Goal: Transaction & Acquisition: Purchase product/service

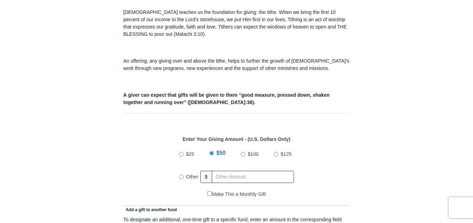
scroll to position [213, 0]
click at [183, 175] on input "Other" at bounding box center [181, 177] width 5 height 5
radio input "true"
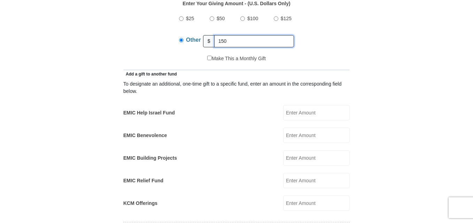
scroll to position [347, 0]
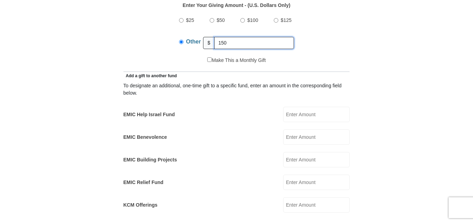
type input "150"
click at [299, 109] on input "EMIC Help Israel Fund" at bounding box center [316, 114] width 67 height 15
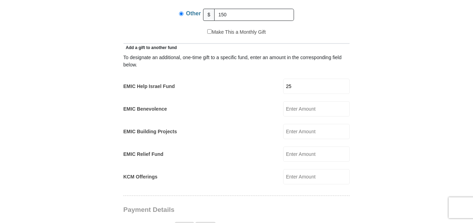
scroll to position [383, 0]
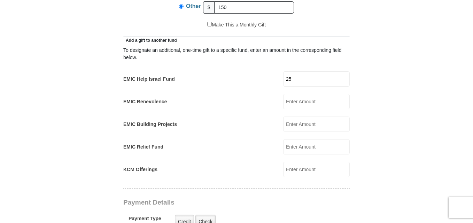
type input "25"
click at [295, 117] on input "EMIC Building Projects" at bounding box center [316, 124] width 67 height 15
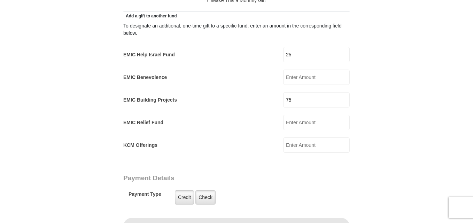
scroll to position [410, 0]
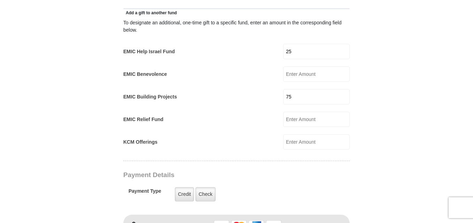
click at [297, 135] on input "KCM Offerings" at bounding box center [316, 142] width 67 height 15
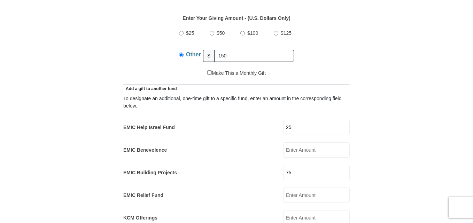
scroll to position [334, 0]
click at [297, 166] on input "75" at bounding box center [316, 173] width 67 height 15
type input "7"
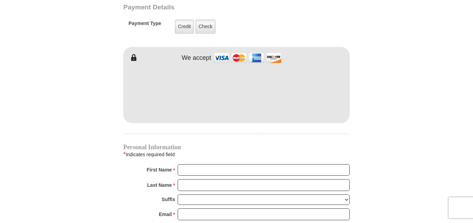
scroll to position [578, 0]
type input "25"
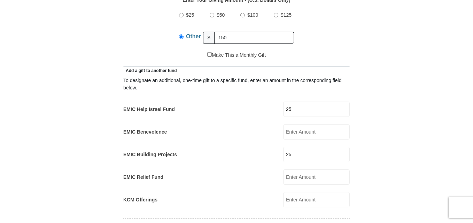
scroll to position [355, 0]
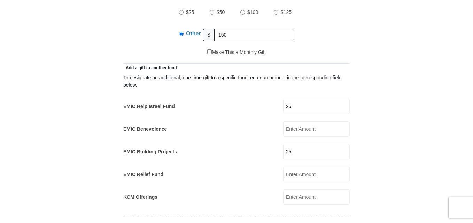
click at [306, 100] on input "25" at bounding box center [316, 106] width 67 height 15
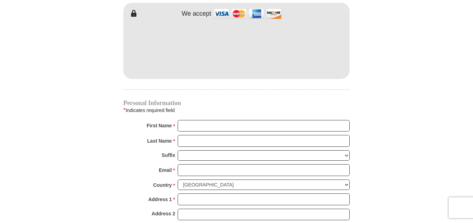
scroll to position [623, 0]
click at [212, 120] on input "First Name *" at bounding box center [264, 126] width 172 height 12
type input "Dennis"
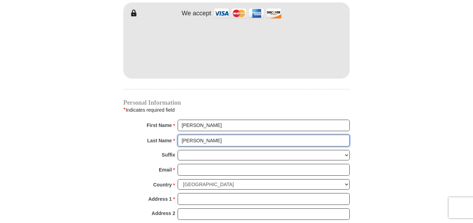
type input "Curry Jr"
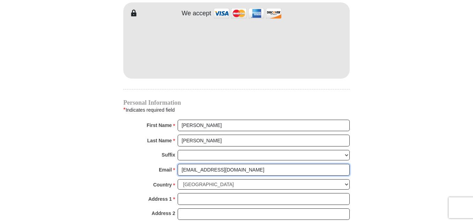
scroll to position [665, 0]
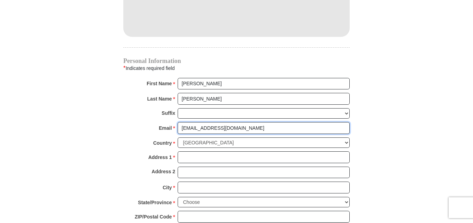
type input "dj.curry2@gmail.com"
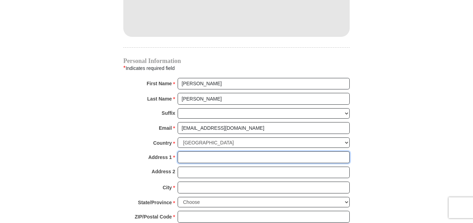
click at [184, 152] on input "Address 1 *" at bounding box center [264, 158] width 172 height 12
type input "122 N Wheaton Ave. Unit 1433"
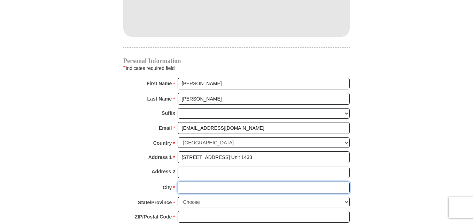
click at [199, 182] on input "City *" at bounding box center [264, 188] width 172 height 12
type input "Wheaton"
select select "IL"
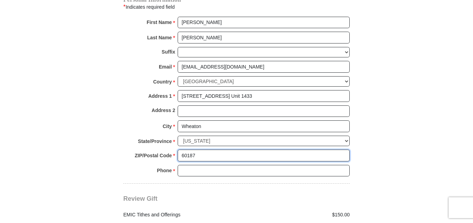
scroll to position [726, 0]
type input "60187"
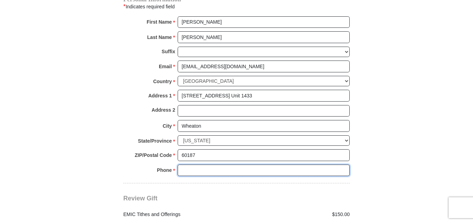
click at [198, 165] on input "Phone * *" at bounding box center [264, 171] width 172 height 12
type input "6306398458"
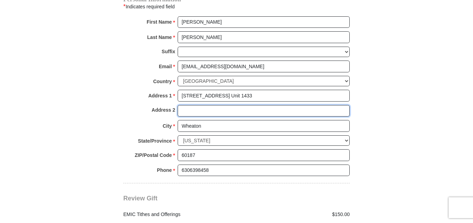
click at [199, 105] on input "Address 2" at bounding box center [264, 111] width 172 height 12
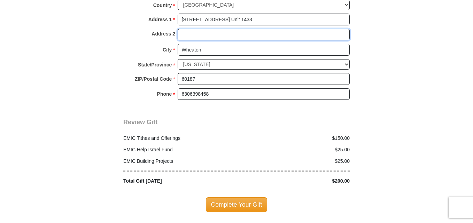
scroll to position [803, 0]
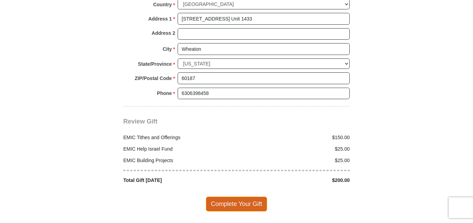
click at [226, 199] on span "Complete Your Gift" at bounding box center [237, 204] width 62 height 15
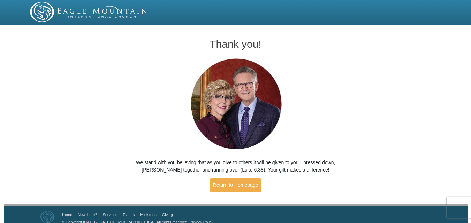
scroll to position [8, 0]
